Goal: Task Accomplishment & Management: Manage account settings

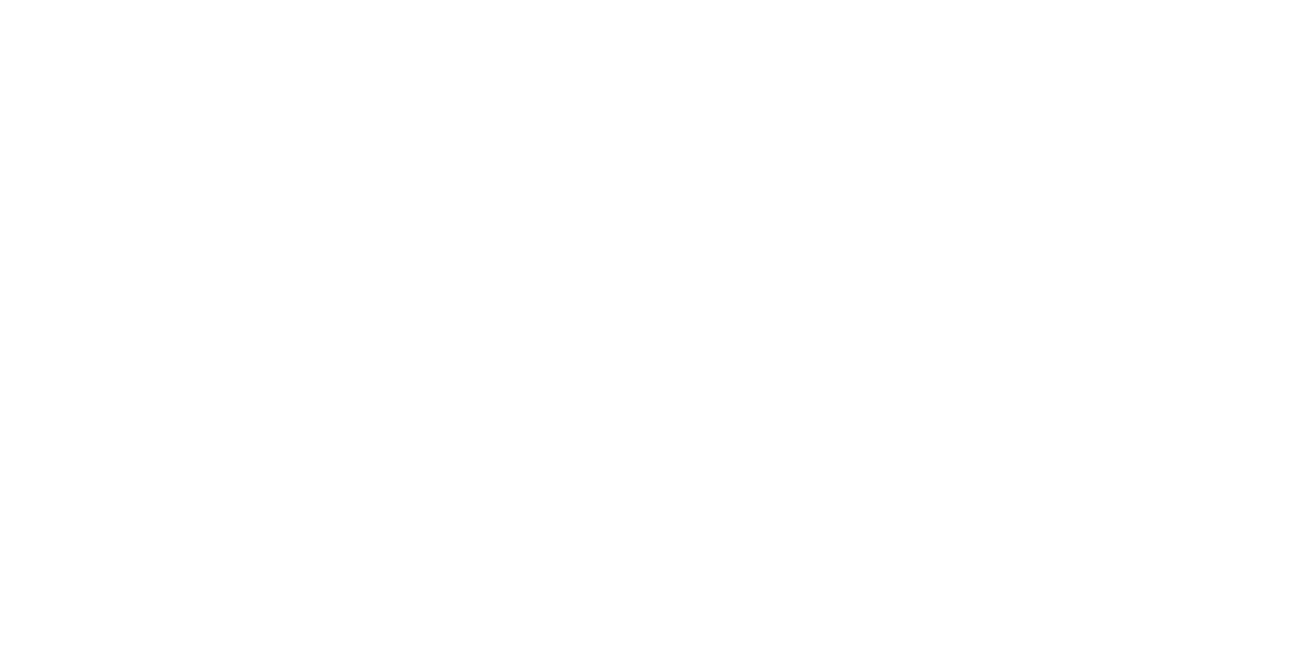
drag, startPoint x: 1002, startPoint y: 511, endPoint x: 981, endPoint y: 488, distance: 31.3
click at [1002, 5] on html "Your version of Internet Explorer is outdated and not supported. Please upgrade…" at bounding box center [653, 2] width 1307 height 5
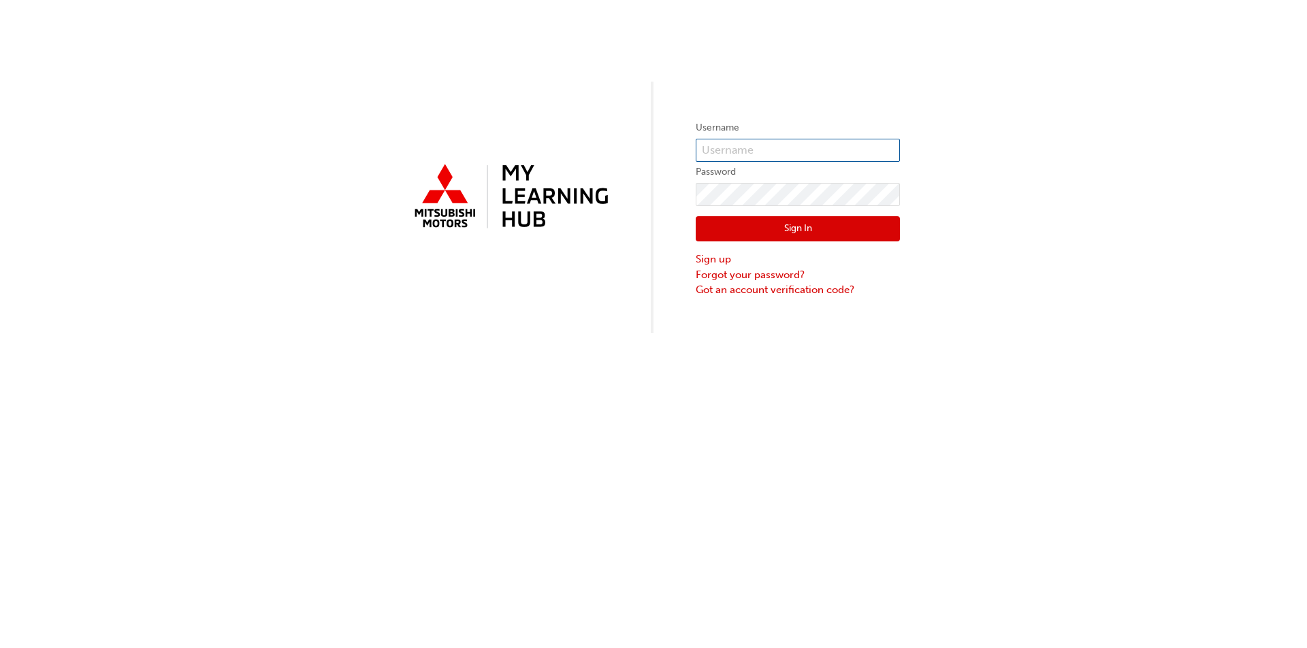
click at [744, 144] on input "text" at bounding box center [797, 150] width 204 height 23
type input "0005974578"
click button "Sign In" at bounding box center [797, 229] width 204 height 26
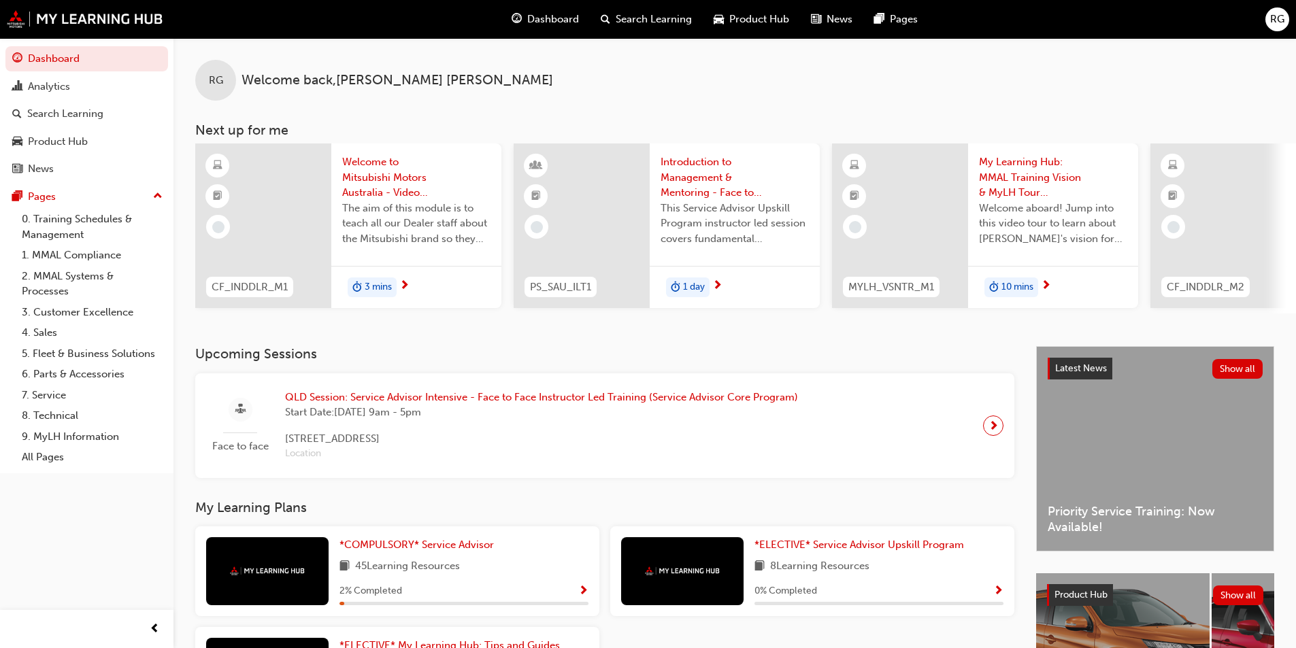
click at [356, 96] on div "RG Welcome back , [PERSON_NAME]" at bounding box center [735, 69] width 1123 height 63
